Goal: Task Accomplishment & Management: Complete application form

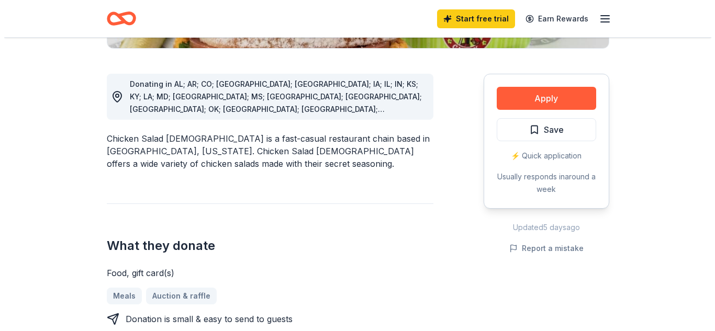
scroll to position [262, 0]
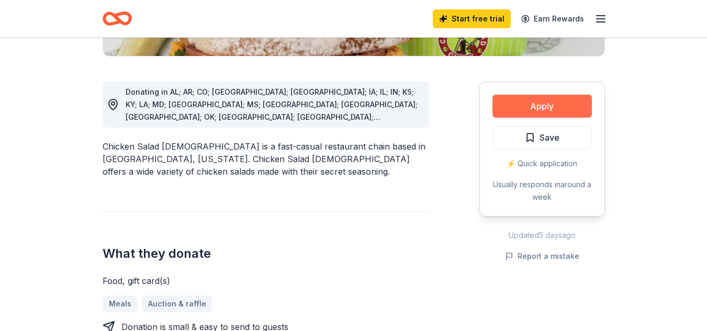
click at [551, 104] on button "Apply" at bounding box center [541, 106] width 99 height 23
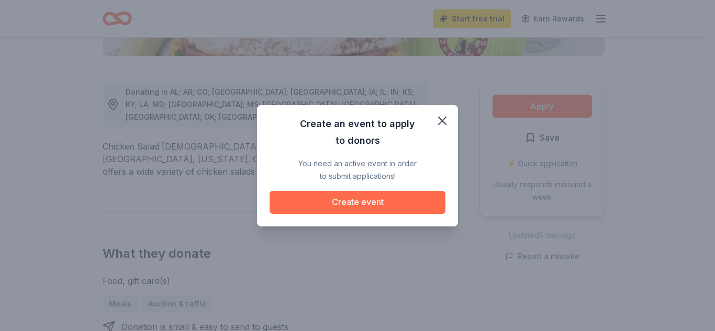
click at [376, 199] on button "Create event" at bounding box center [357, 202] width 176 height 23
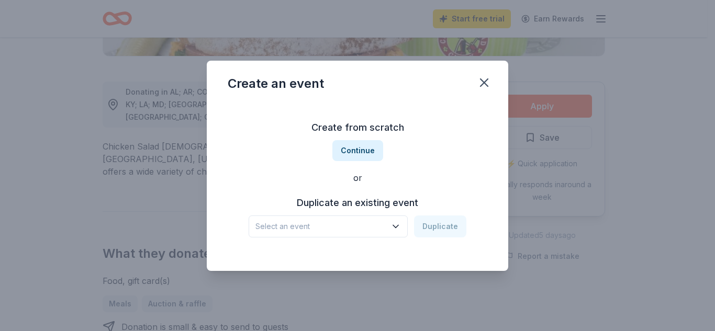
click at [396, 224] on icon "button" at bounding box center [395, 226] width 10 height 10
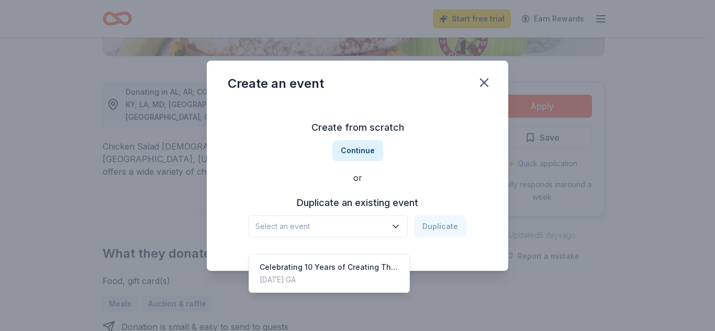
click at [365, 149] on div "Create from scratch Continue or Duplicate an existing event Select an event Dup…" at bounding box center [358, 179] width 260 height 152
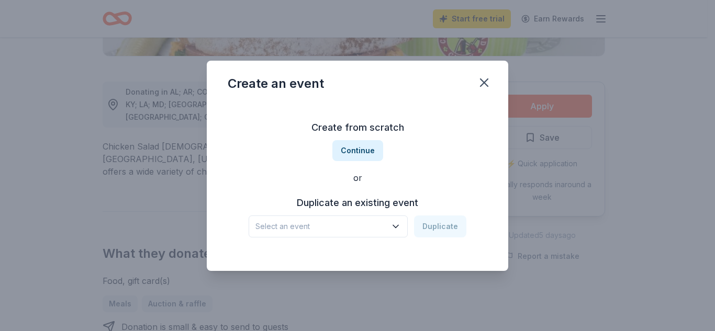
click at [365, 149] on button "Continue" at bounding box center [357, 150] width 51 height 21
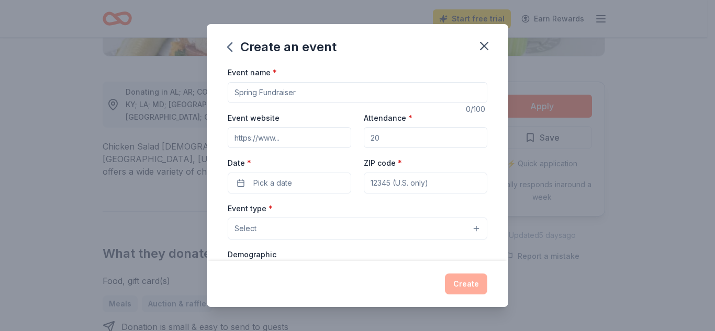
click at [314, 88] on input "Event name *" at bounding box center [358, 92] width 260 height 21
type input "Housing Equity in a Shifting [US_STATE]"
click at [262, 141] on input "Event website" at bounding box center [289, 137] width 123 height 21
paste input "[URL][DOMAIN_NAME]"
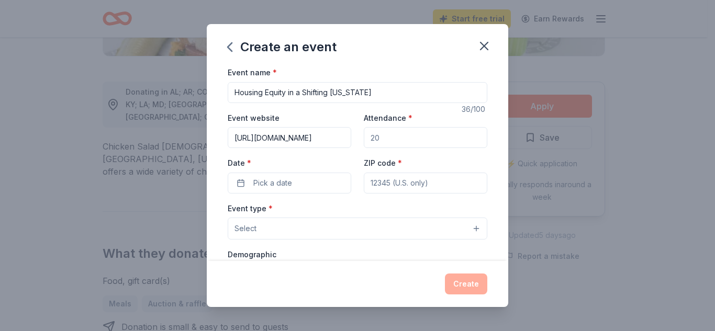
type input "[URL][DOMAIN_NAME]"
click at [376, 143] on input "Attendance *" at bounding box center [425, 137] width 123 height 21
type input "8"
type input "100"
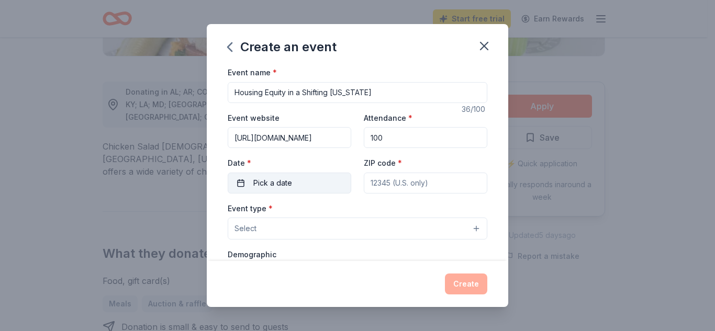
click at [268, 188] on span "Pick a date" at bounding box center [272, 183] width 39 height 13
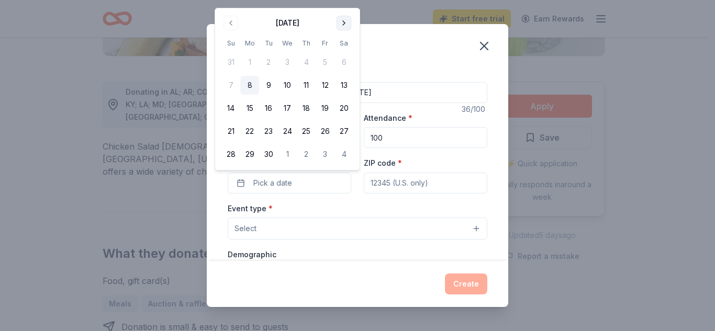
click at [344, 27] on button "Go to next month" at bounding box center [343, 23] width 15 height 15
click at [287, 61] on button "1" at bounding box center [287, 62] width 19 height 19
click at [400, 185] on input "ZIP code *" at bounding box center [425, 183] width 123 height 21
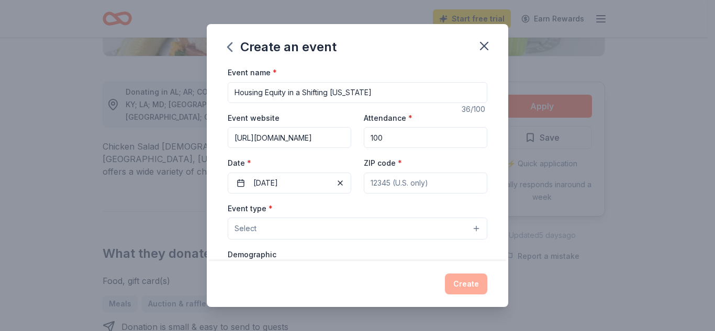
click at [511, 95] on div "Create an event Event name * Housing Equity in a Shifting [US_STATE] 36 /100 Ev…" at bounding box center [357, 165] width 715 height 331
click at [379, 94] on input "Housing Equity in a Shifting [US_STATE]" at bounding box center [358, 92] width 260 height 21
type input "Housing Equity in a Shifting [US_STATE] Conference"
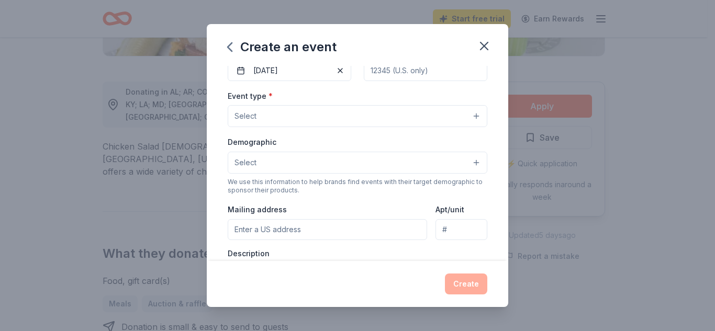
scroll to position [114, 0]
click at [467, 164] on button "Select" at bounding box center [358, 161] width 260 height 22
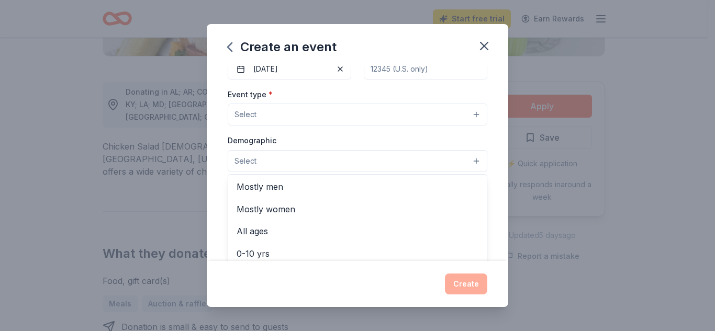
scroll to position [17, 0]
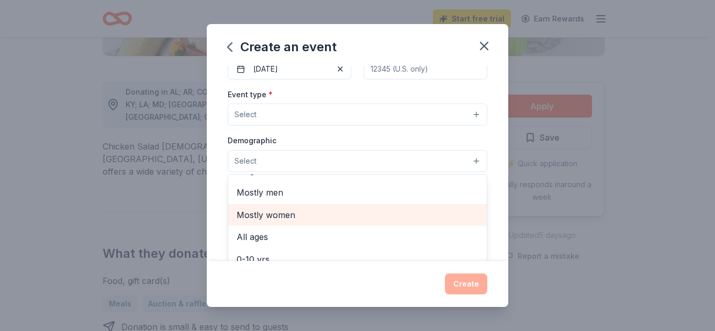
click at [308, 220] on span "Mostly women" at bounding box center [357, 215] width 242 height 14
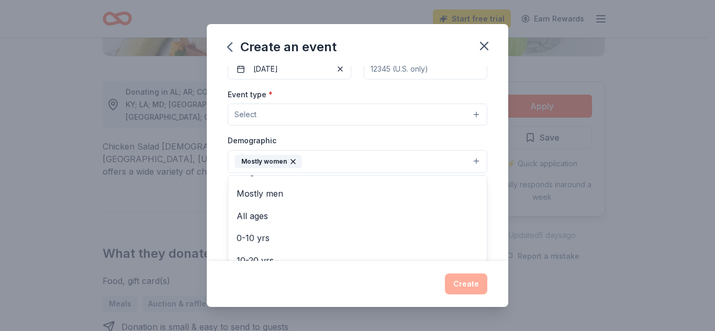
drag, startPoint x: 508, startPoint y: 173, endPoint x: 509, endPoint y: 193, distance: 19.9
click at [509, 193] on div "Create an event Event name * Housing Equity in a Shifting [US_STATE] Conference…" at bounding box center [357, 165] width 715 height 331
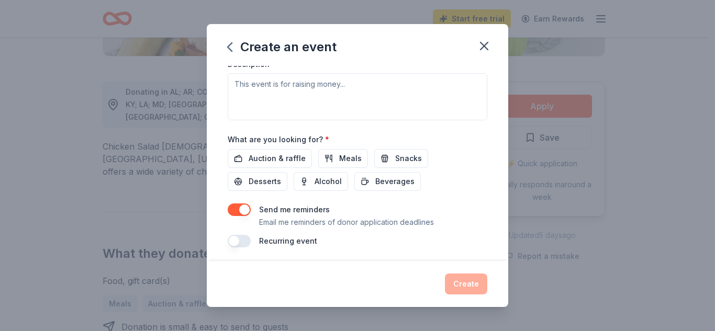
scroll to position [306, 0]
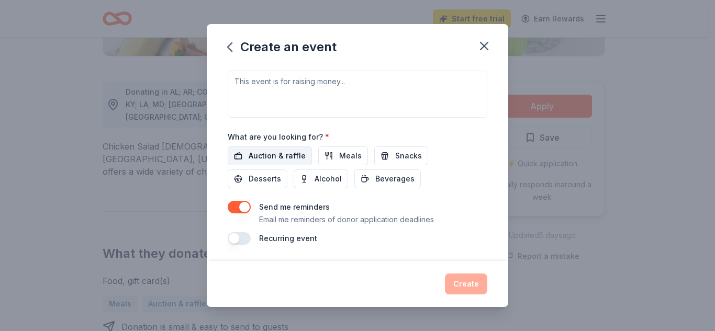
click at [264, 155] on span "Auction & raffle" at bounding box center [277, 156] width 57 height 13
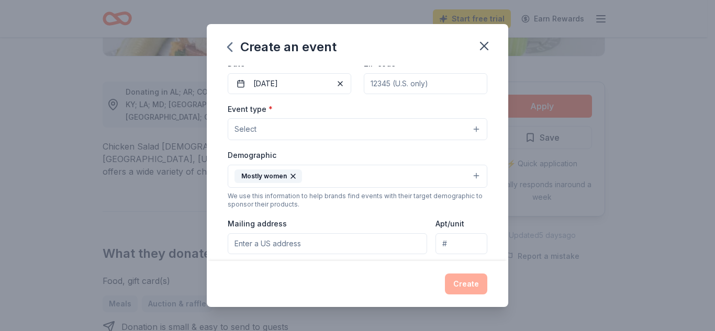
scroll to position [98, 0]
click at [470, 130] on button "Select" at bounding box center [358, 131] width 260 height 22
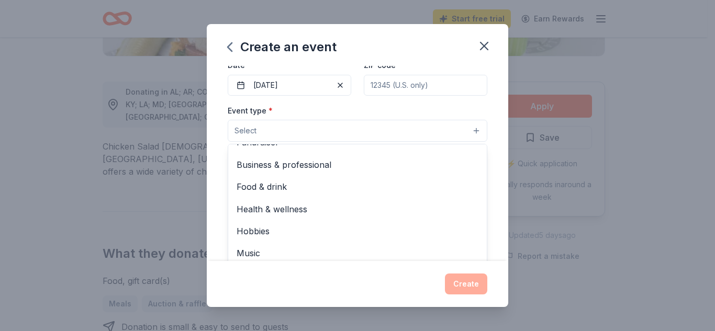
scroll to position [0, 0]
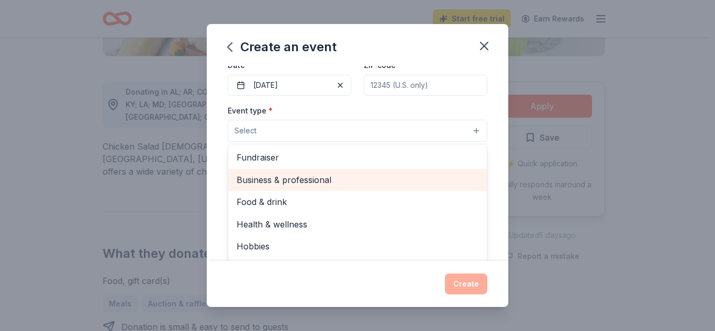
click at [308, 178] on span "Business & professional" at bounding box center [357, 180] width 242 height 14
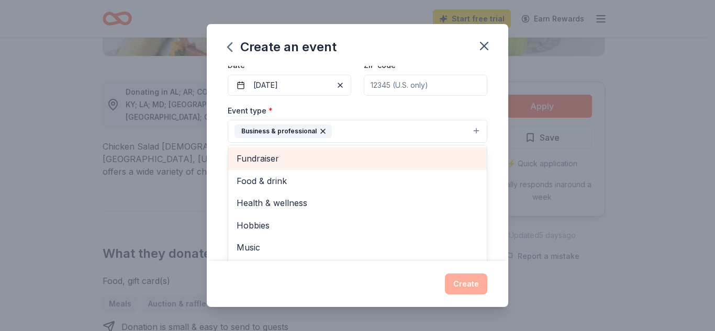
click at [258, 154] on span "Fundraiser" at bounding box center [357, 159] width 242 height 14
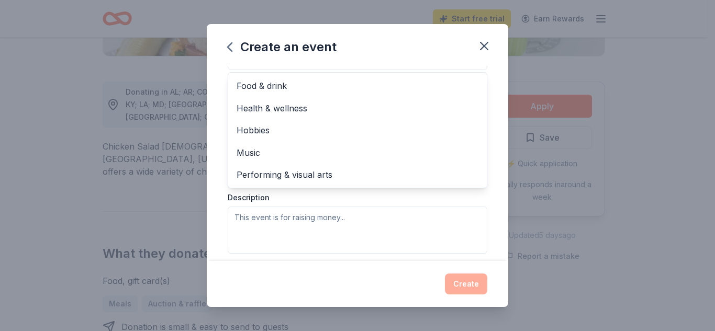
scroll to position [172, 0]
click at [444, 194] on div "Event type * Business & professional Fundraiser Food & drink Health & wellness …" at bounding box center [358, 141] width 260 height 222
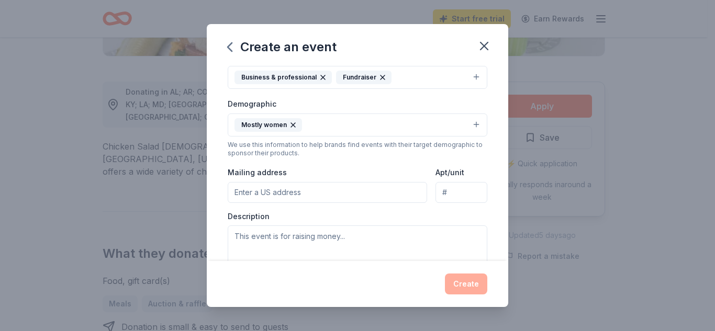
click at [289, 194] on input "Mailing address" at bounding box center [327, 192] width 199 height 21
type input "[STREET_ADDRESS][US_STATE]"
click at [447, 196] on input "Apt/unit" at bounding box center [461, 192] width 52 height 21
type input "STE 330"
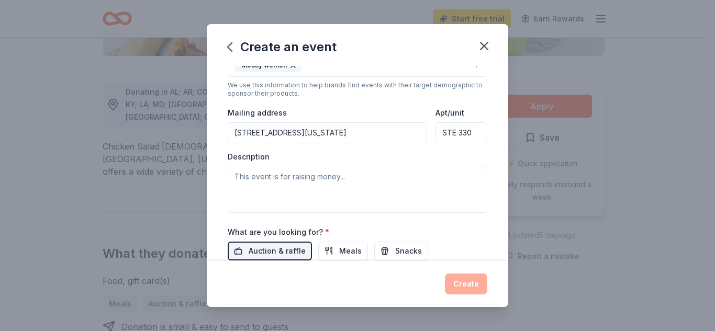
scroll to position [215, 0]
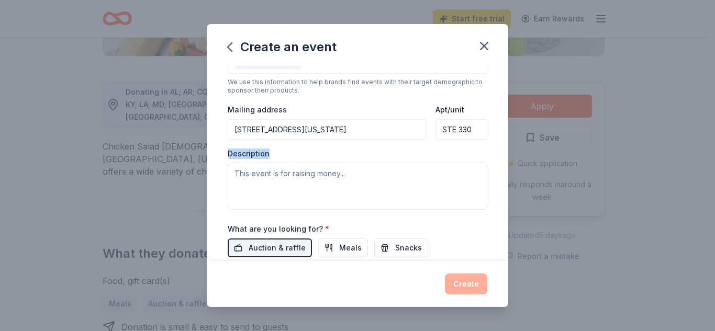
drag, startPoint x: 268, startPoint y: 154, endPoint x: 225, endPoint y: 155, distance: 42.9
click at [225, 155] on div "Event name * Housing Equity in a Shifting [US_STATE] Conference 47 /100 Event w…" at bounding box center [357, 163] width 301 height 195
copy label "Description"
click at [297, 185] on textarea at bounding box center [358, 186] width 260 height 47
paste textarea "[US_STATE] Advancing Communities Together ([US_STATE] ACT) is proud to host our…"
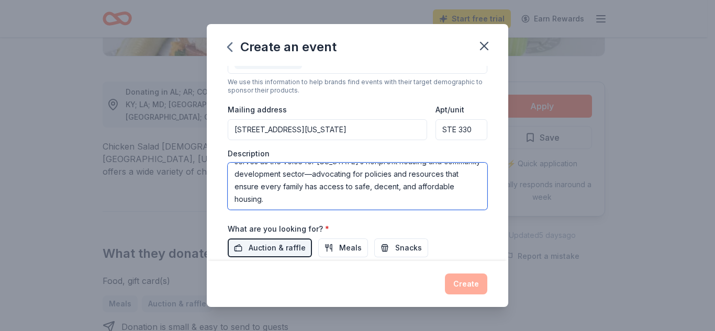
scroll to position [118, 0]
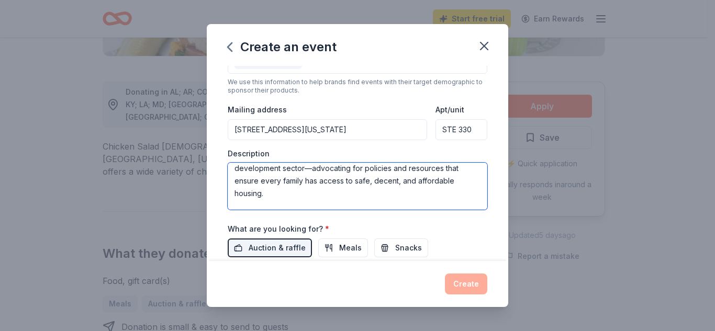
click at [352, 179] on textarea "[US_STATE] Advancing Communities Together ([US_STATE] ACT) is proud to host our…" at bounding box center [358, 186] width 260 height 47
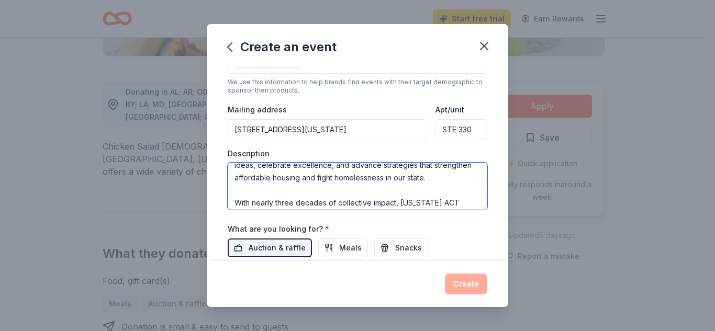
scroll to position [86, 0]
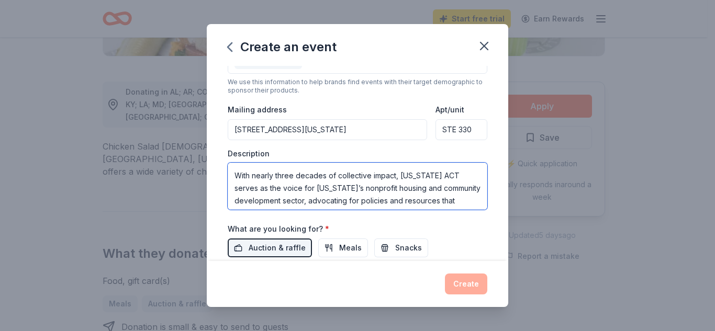
click at [289, 179] on textarea "[US_STATE] Advancing Communities Together ([US_STATE] ACT) is proud to host our…" at bounding box center [358, 186] width 260 height 47
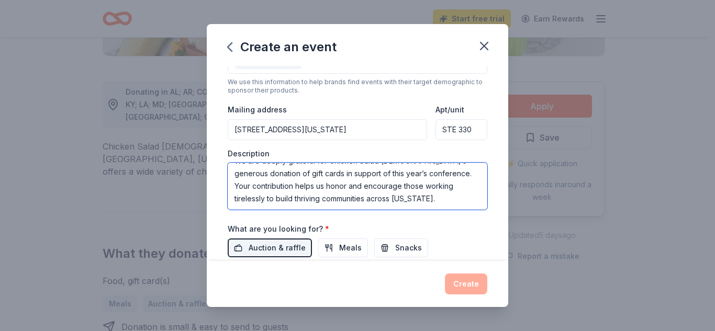
type textarea "[US_STATE] Advancing Communities Together ([US_STATE] ACT) is proud to host our…"
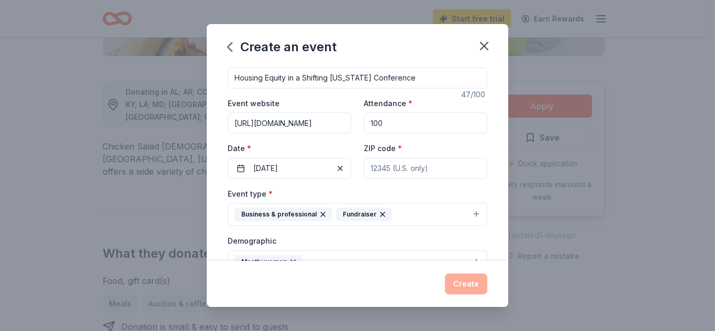
scroll to position [0, 0]
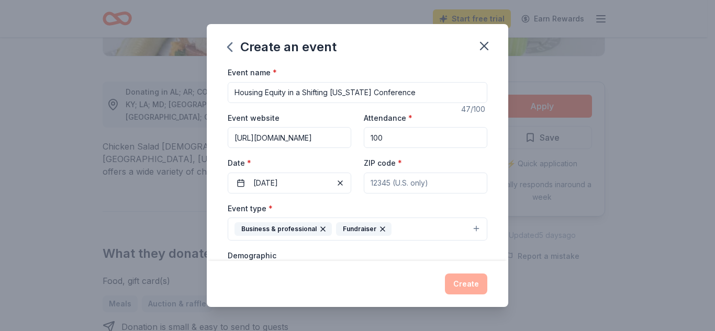
click at [408, 180] on input "ZIP code *" at bounding box center [425, 183] width 123 height 21
type input "30310"
click at [469, 281] on button "Create" at bounding box center [466, 284] width 42 height 21
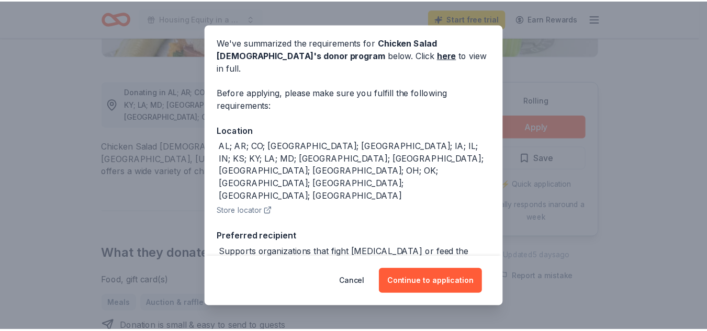
scroll to position [46, 0]
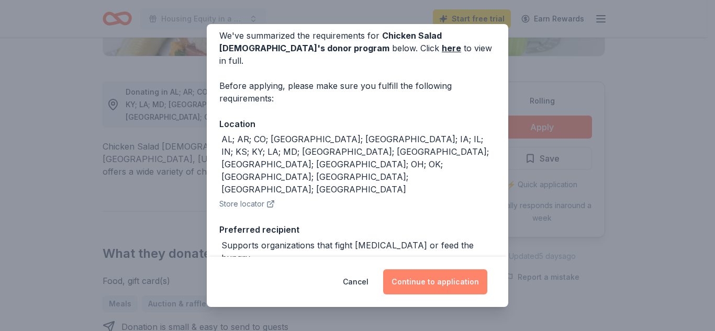
click at [435, 280] on button "Continue to application" at bounding box center [435, 281] width 104 height 25
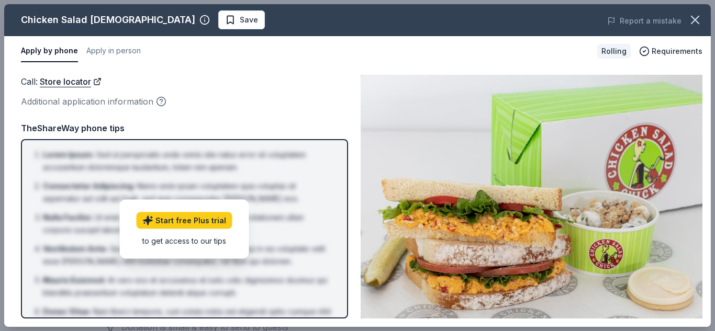
click at [59, 58] on button "Apply by phone" at bounding box center [49, 51] width 57 height 22
click at [64, 83] on link "Store locator" at bounding box center [71, 82] width 62 height 14
click at [52, 53] on button "Apply by phone" at bounding box center [49, 51] width 57 height 22
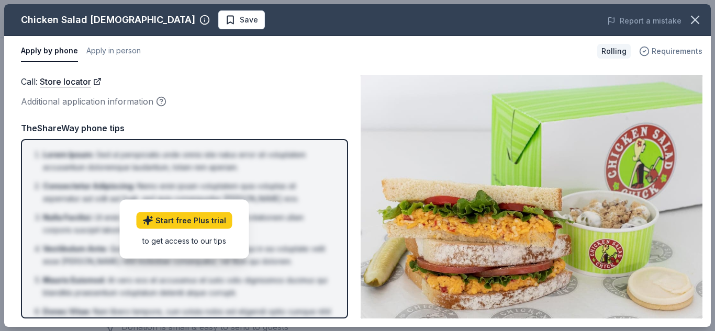
click at [674, 50] on span "Requirements" at bounding box center [676, 51] width 51 height 13
click at [336, 73] on div "Call : Store locator Additional application information Call : Store locator Ad…" at bounding box center [357, 196] width 706 height 261
click at [691, 18] on icon "button" at bounding box center [694, 20] width 15 height 15
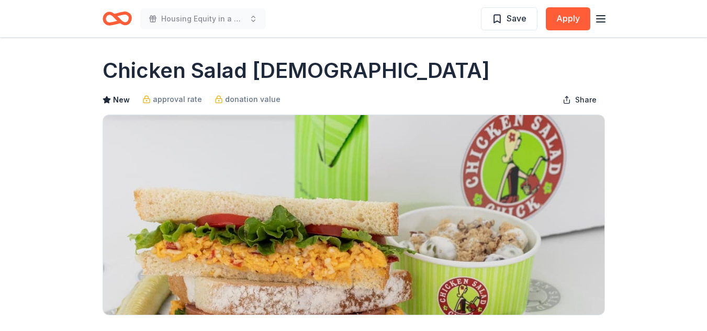
scroll to position [0, 0]
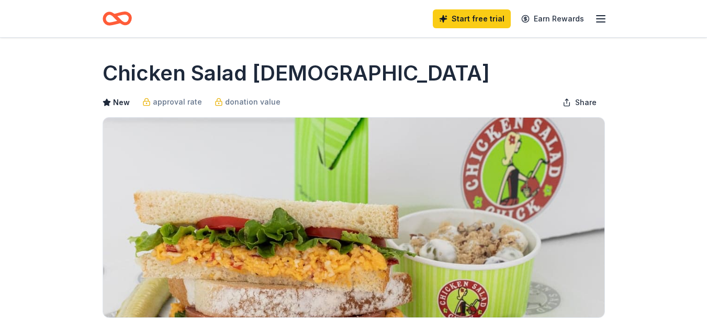
scroll to position [178, 0]
